Goal: Task Accomplishment & Management: Use online tool/utility

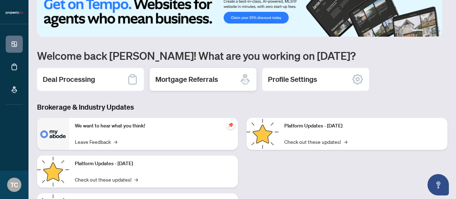
scroll to position [36, 0]
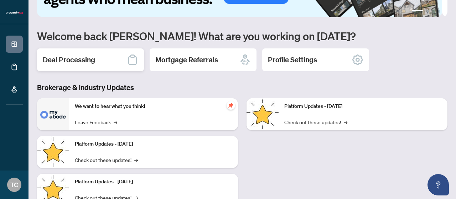
click at [101, 61] on div "Deal Processing" at bounding box center [90, 59] width 107 height 23
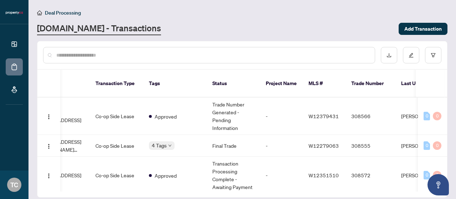
scroll to position [0, 81]
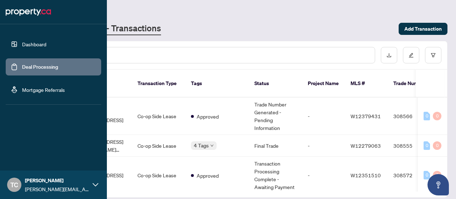
click at [50, 68] on link "Deal Processing" at bounding box center [40, 67] width 36 height 6
click at [29, 41] on link "Dashboard" at bounding box center [34, 44] width 24 height 6
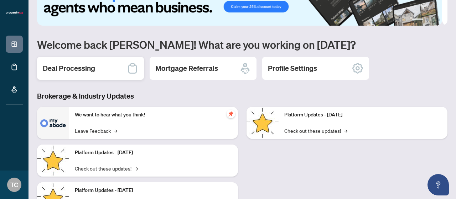
click at [108, 67] on div "Deal Processing" at bounding box center [90, 68] width 107 height 23
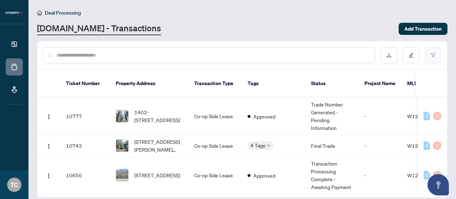
click at [433, 56] on icon "filter" at bounding box center [432, 55] width 5 height 5
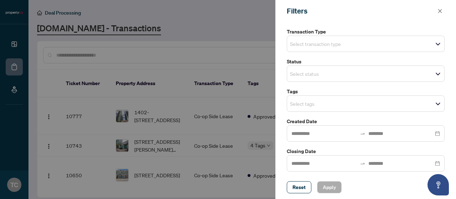
click at [371, 47] on span "Select transaction type" at bounding box center [365, 44] width 157 height 10
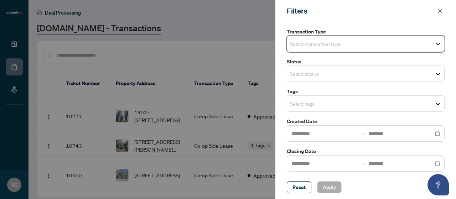
click at [374, 27] on div "Updates and Pending Documents to be validated Pending requirements Pending for …" at bounding box center [365, 72] width 162 height 200
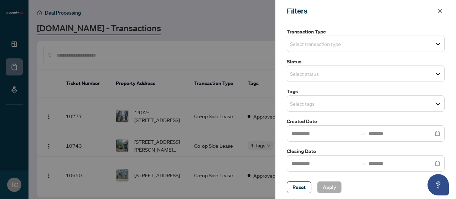
click at [357, 73] on div "Select status Select All 1 Draft New Submission - Processing Pending Pending In…" at bounding box center [366, 74] width 158 height 16
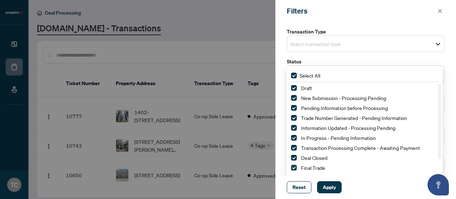
click at [293, 169] on span "Select Final Trade" at bounding box center [294, 168] width 6 height 6
click at [293, 158] on span "Select Deal Closed" at bounding box center [294, 158] width 6 height 6
click at [327, 187] on span "Apply" at bounding box center [329, 187] width 13 height 11
